Goal: Information Seeking & Learning: Learn about a topic

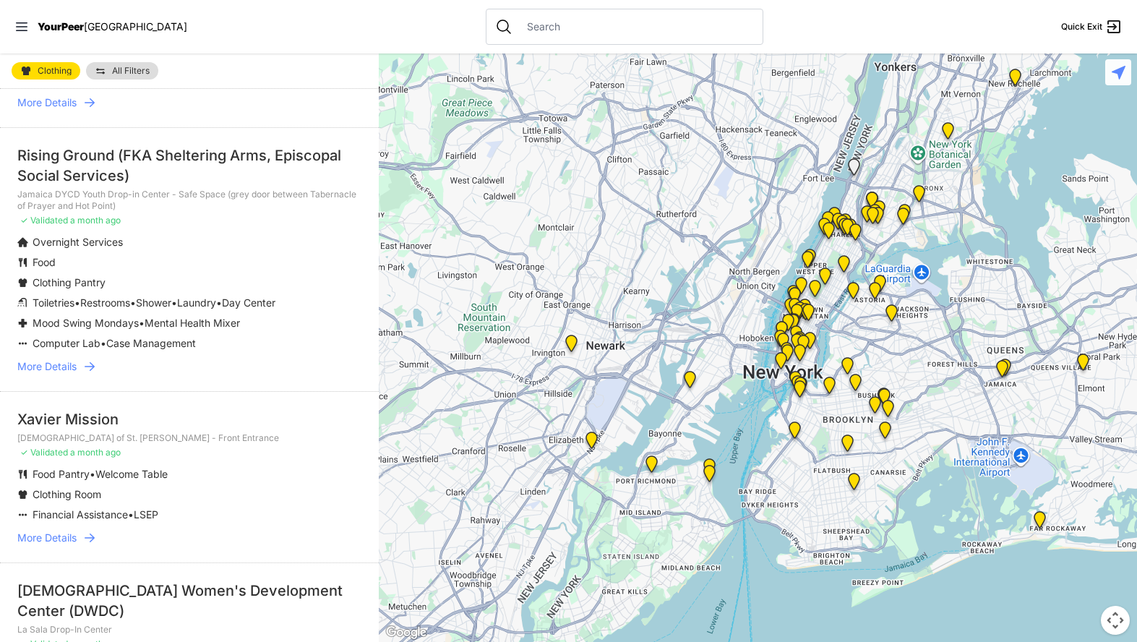
scroll to position [631, 0]
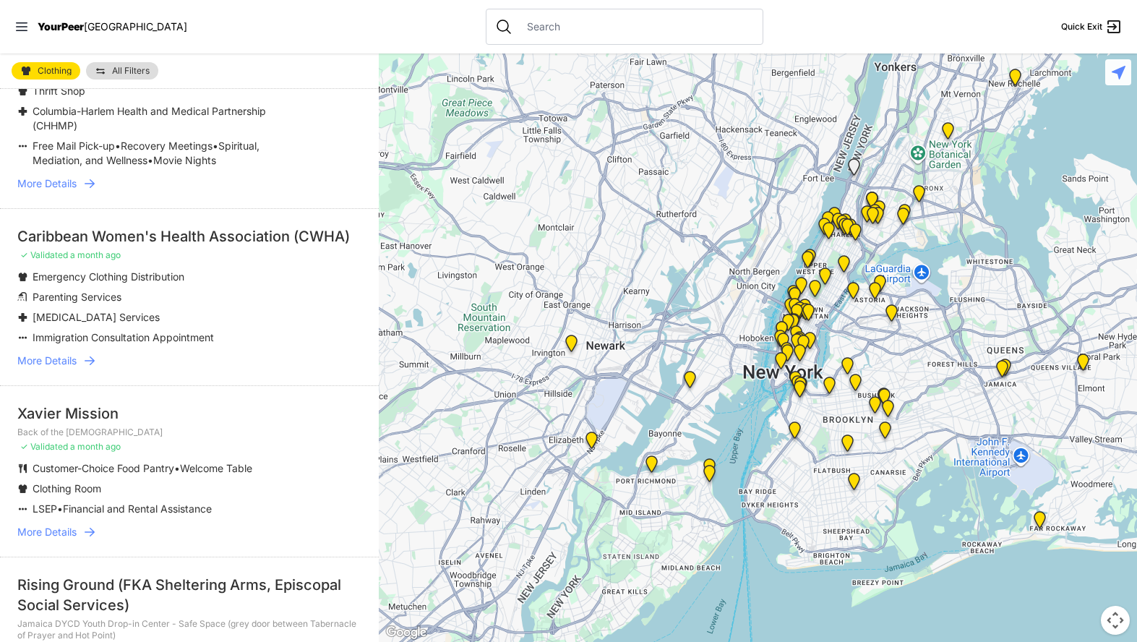
click at [802, 282] on img "9th Avenue Drop-in Center" at bounding box center [801, 288] width 18 height 23
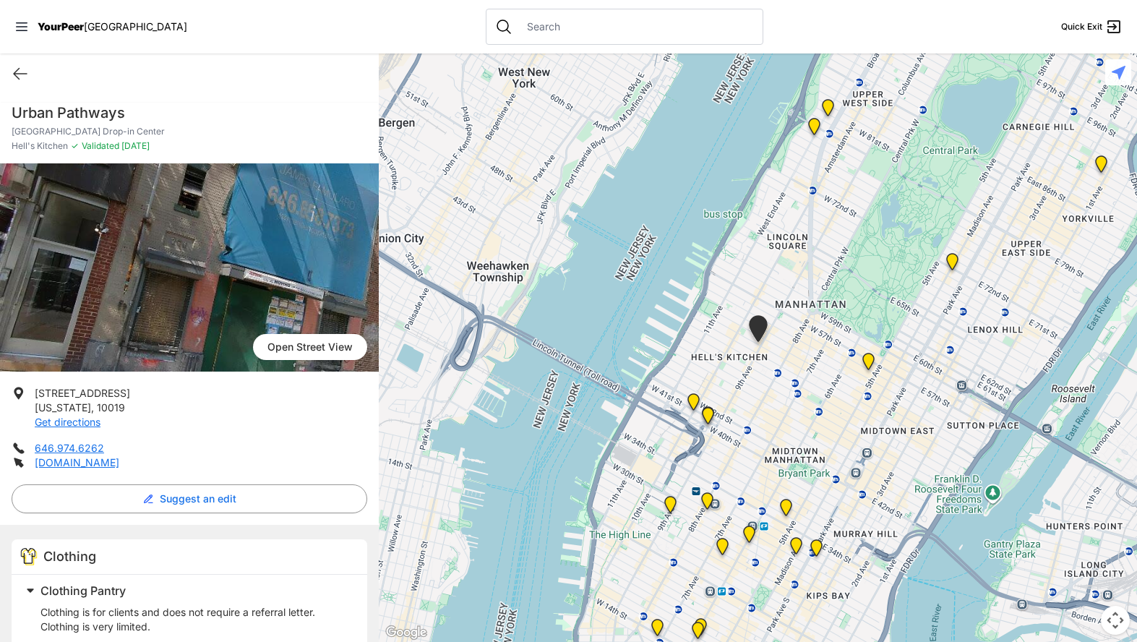
click at [695, 400] on img "New York" at bounding box center [694, 404] width 18 height 23
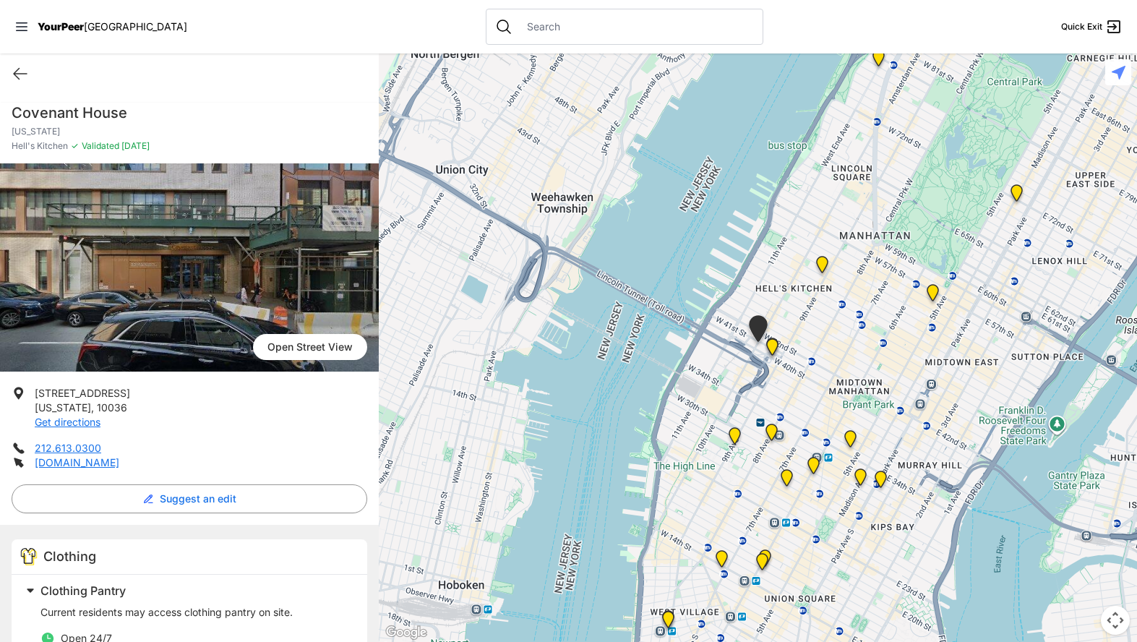
click at [735, 437] on img "Chelsea" at bounding box center [735, 438] width 18 height 23
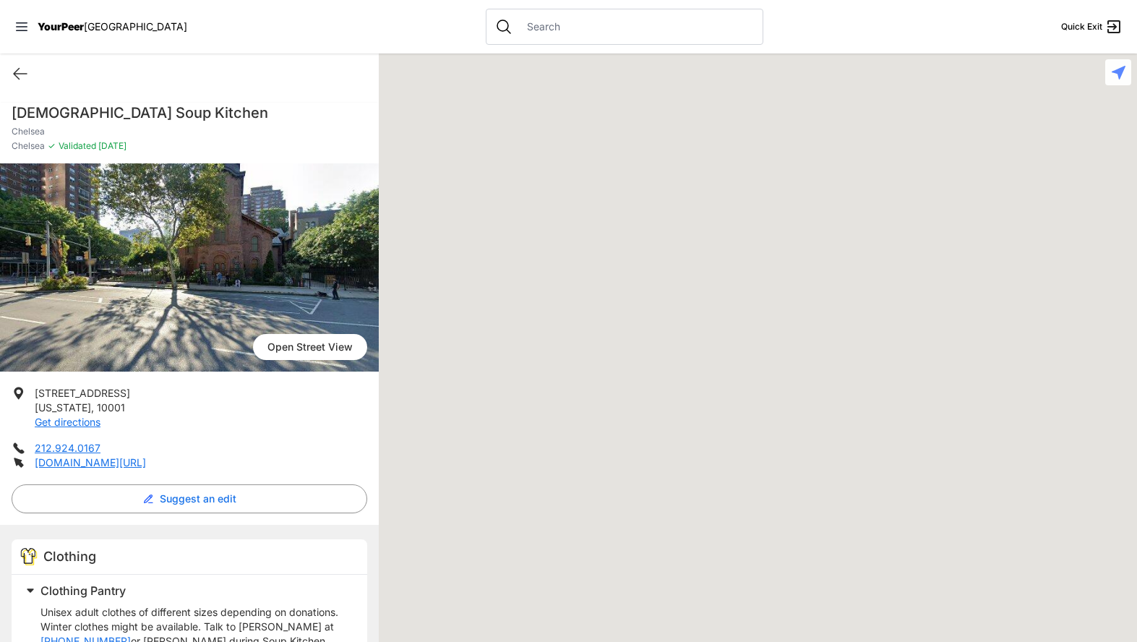
click at [735, 430] on div at bounding box center [758, 347] width 758 height 588
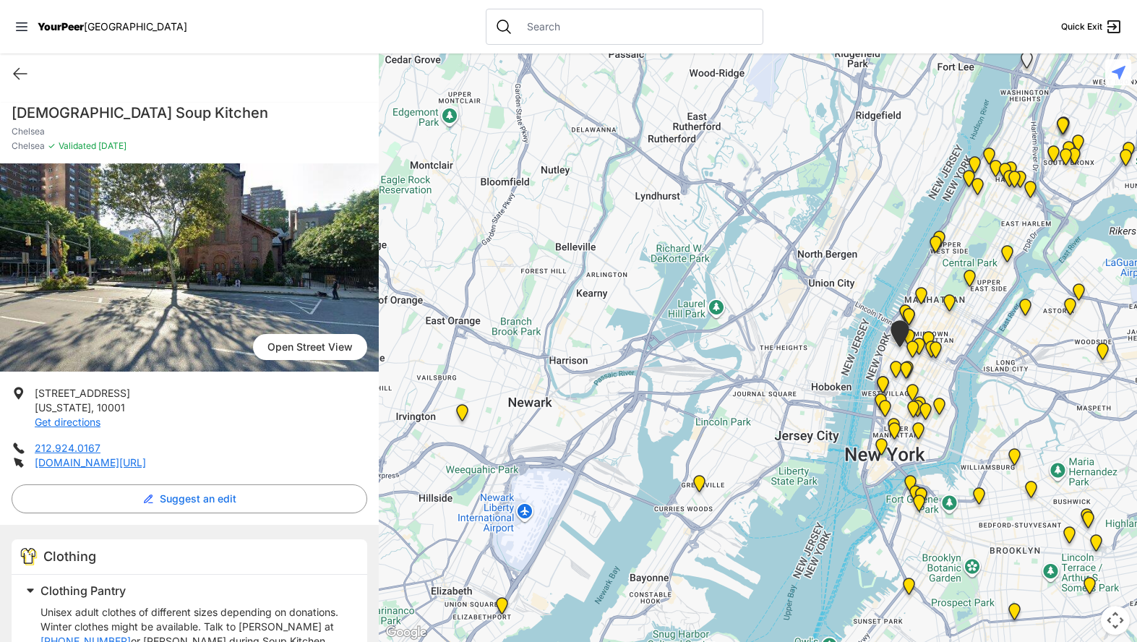
click at [747, 474] on div at bounding box center [758, 347] width 758 height 588
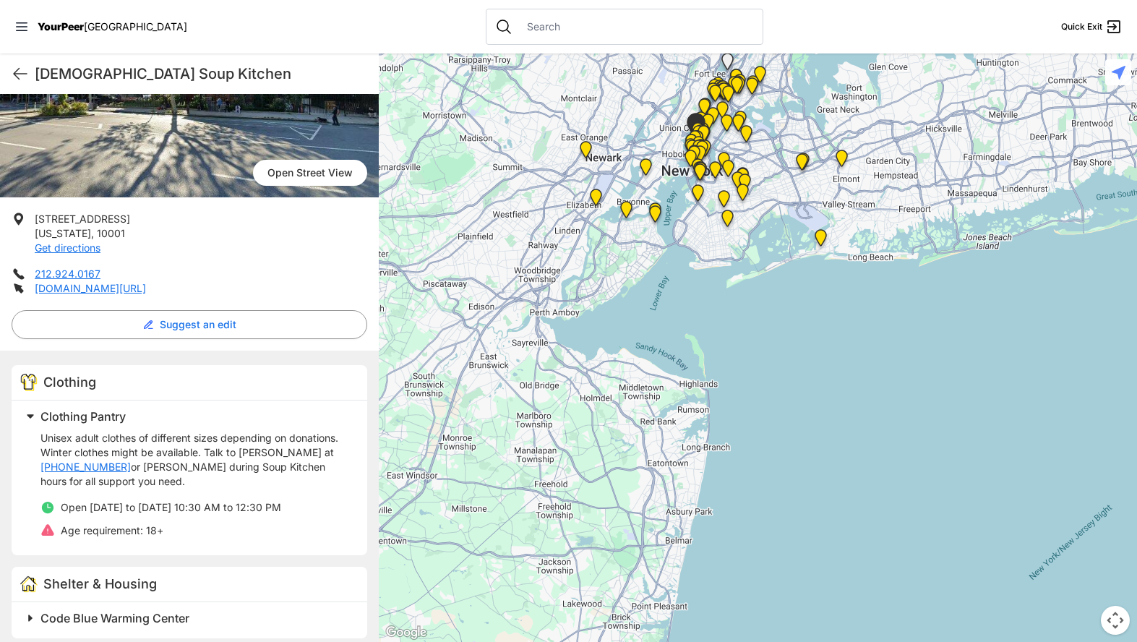
scroll to position [181, 0]
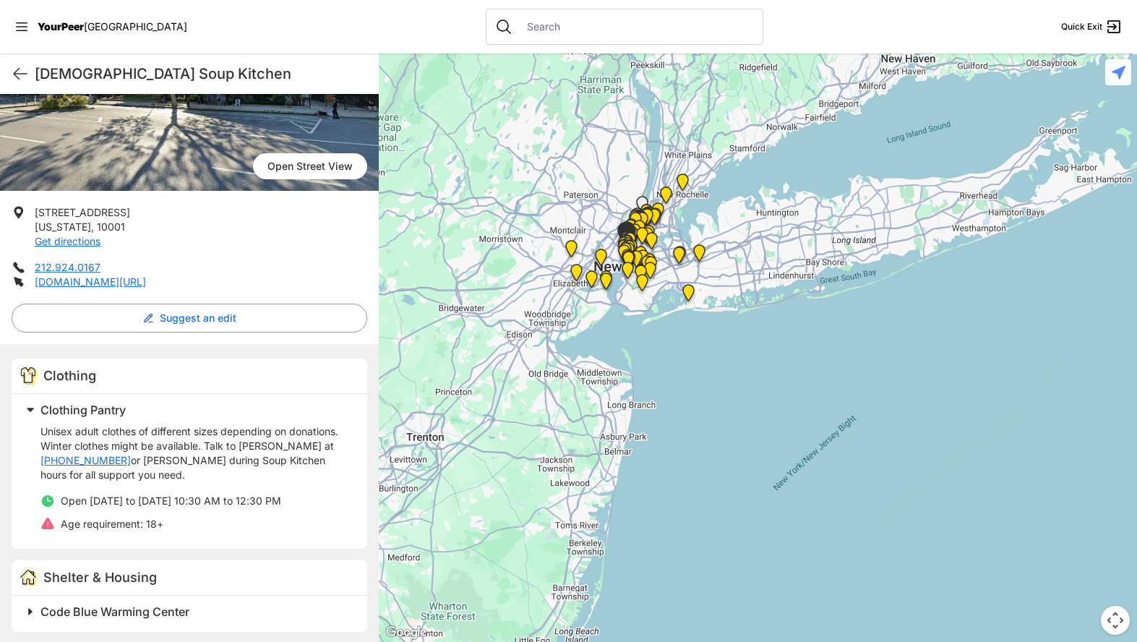
click at [518, 25] on input "text" at bounding box center [636, 27] width 236 height 14
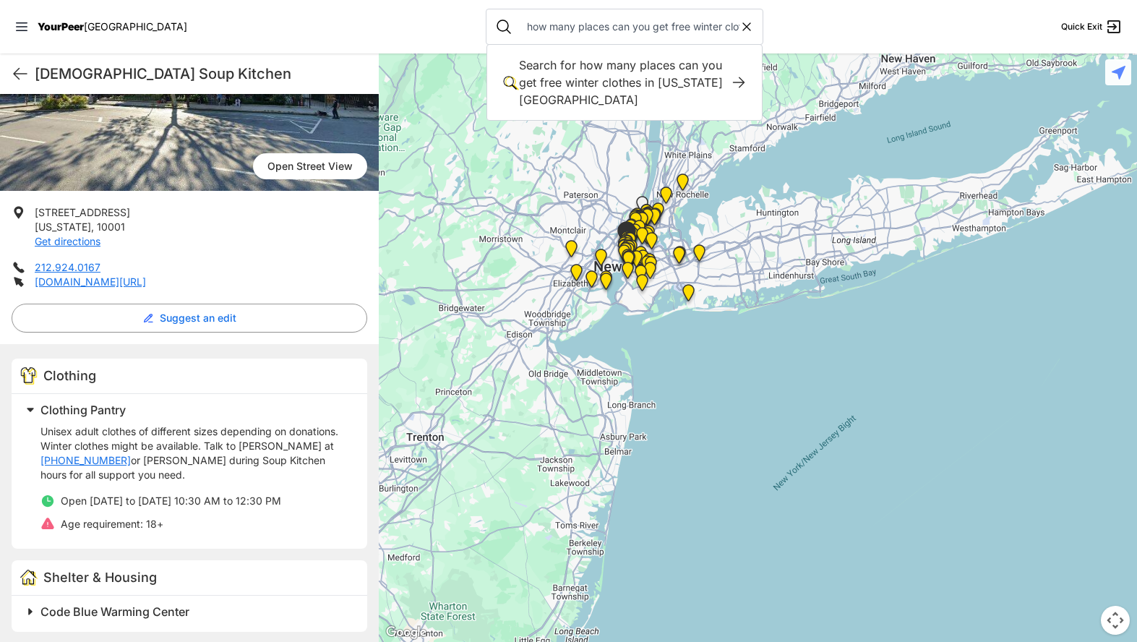
type input "how many places can you get free winter clothes in New York City"
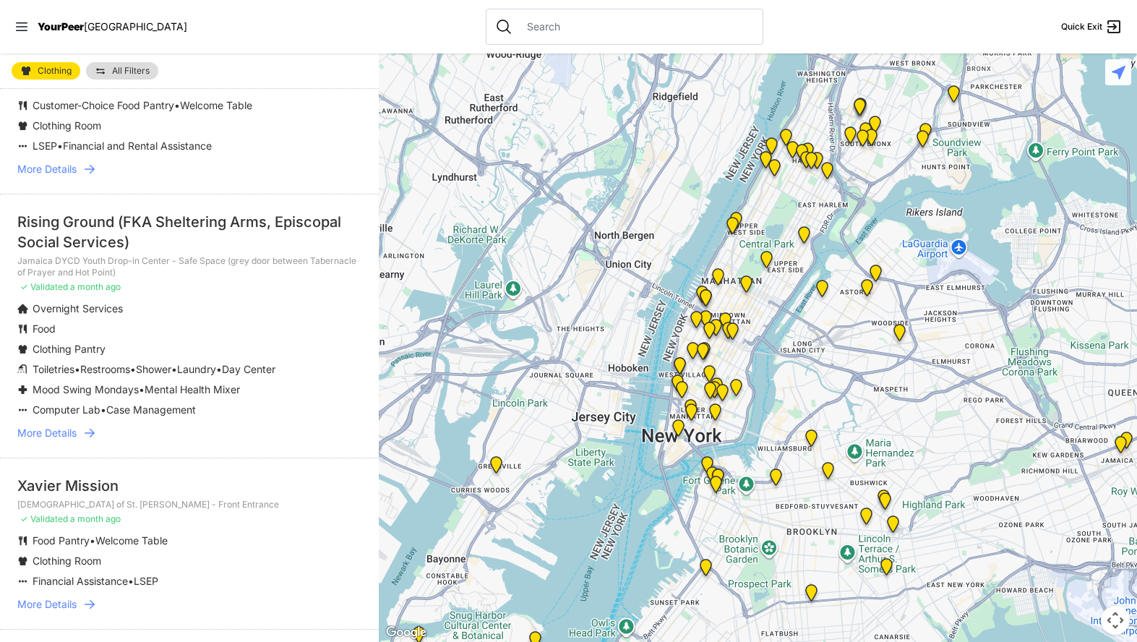
scroll to position [992, 0]
click at [65, 442] on span "More Details" at bounding box center [46, 434] width 59 height 14
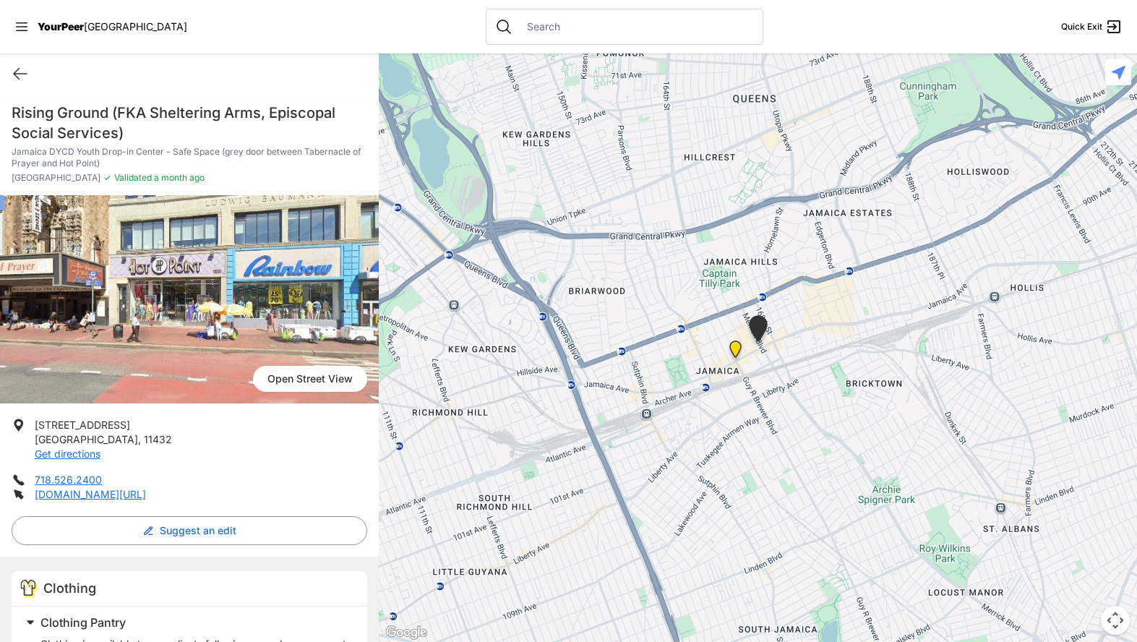
select select "recentlyUpdated"
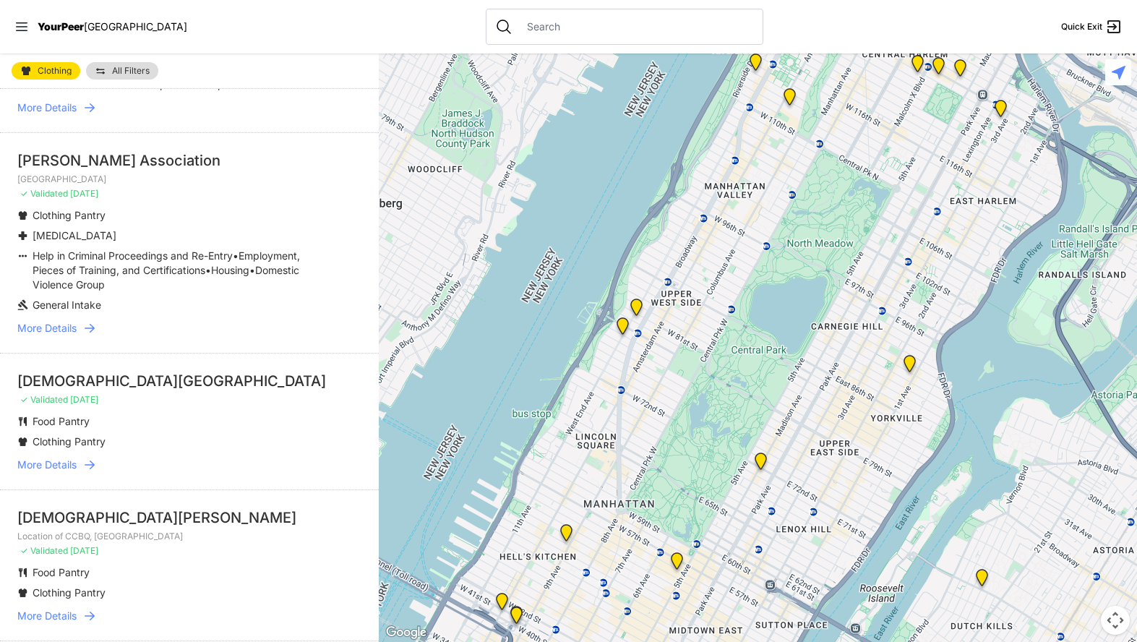
scroll to position [1871, 0]
